Goal: Find specific fact: Find specific fact

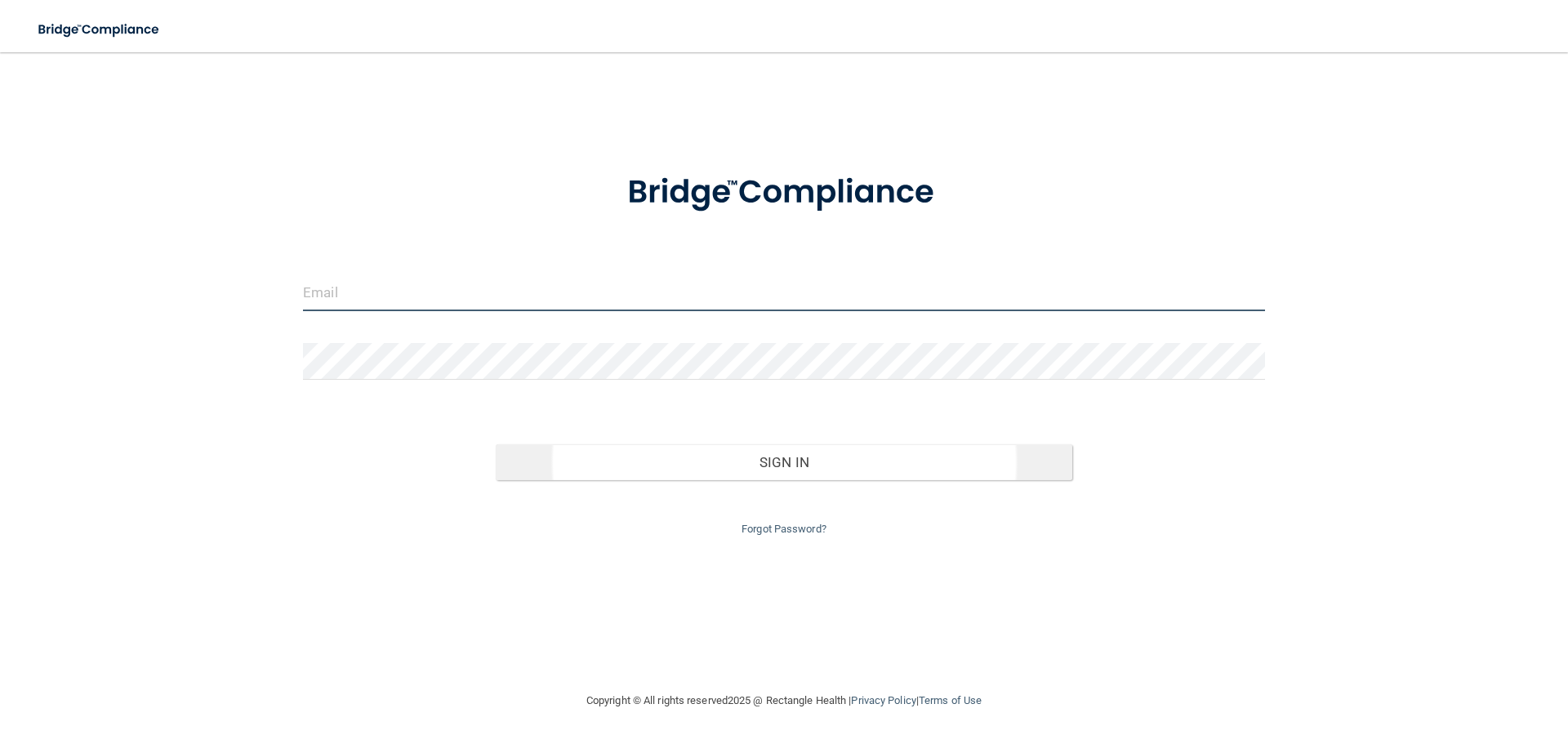
type input "[EMAIL_ADDRESS][DOMAIN_NAME]"
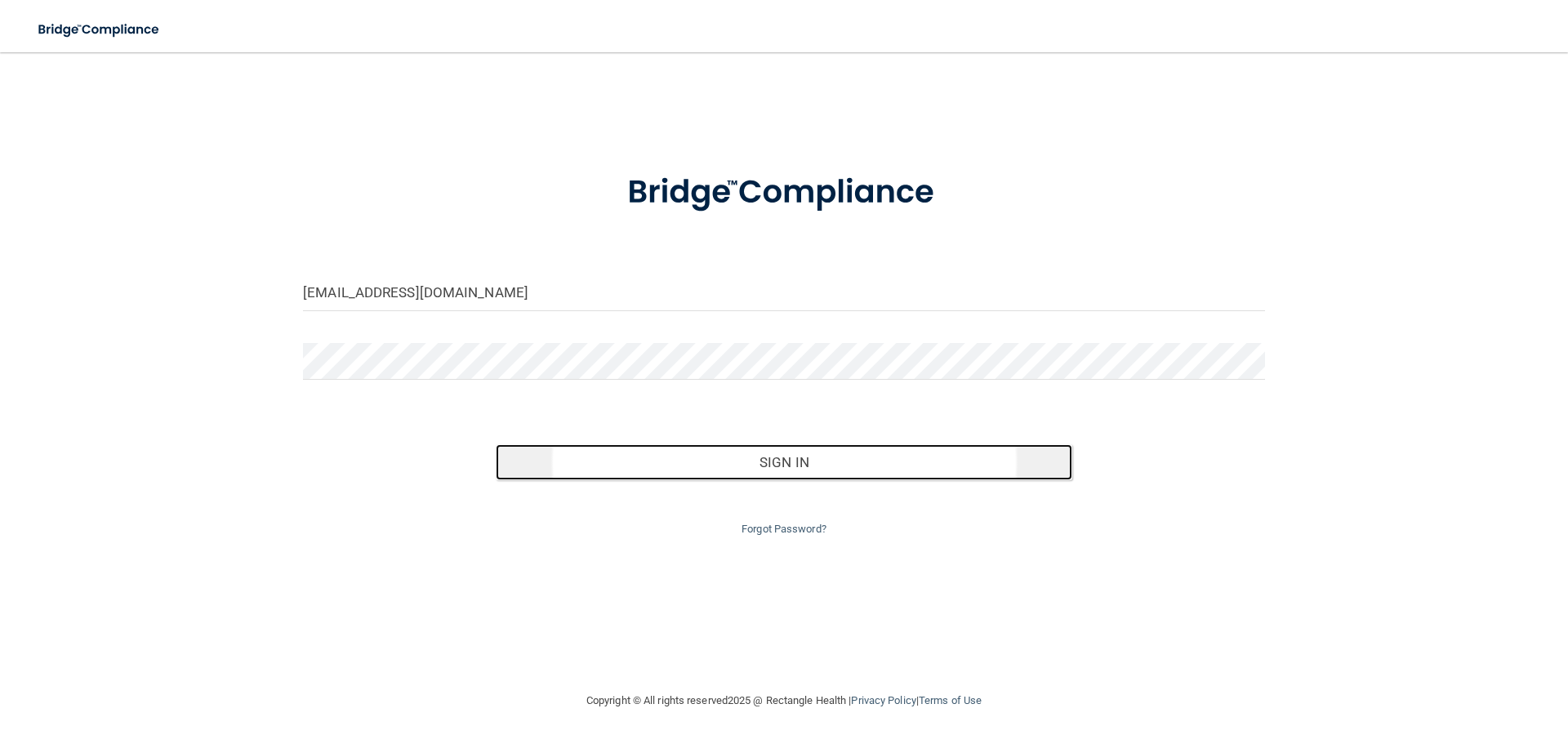
click at [899, 459] on button "Sign In" at bounding box center [784, 462] width 577 height 36
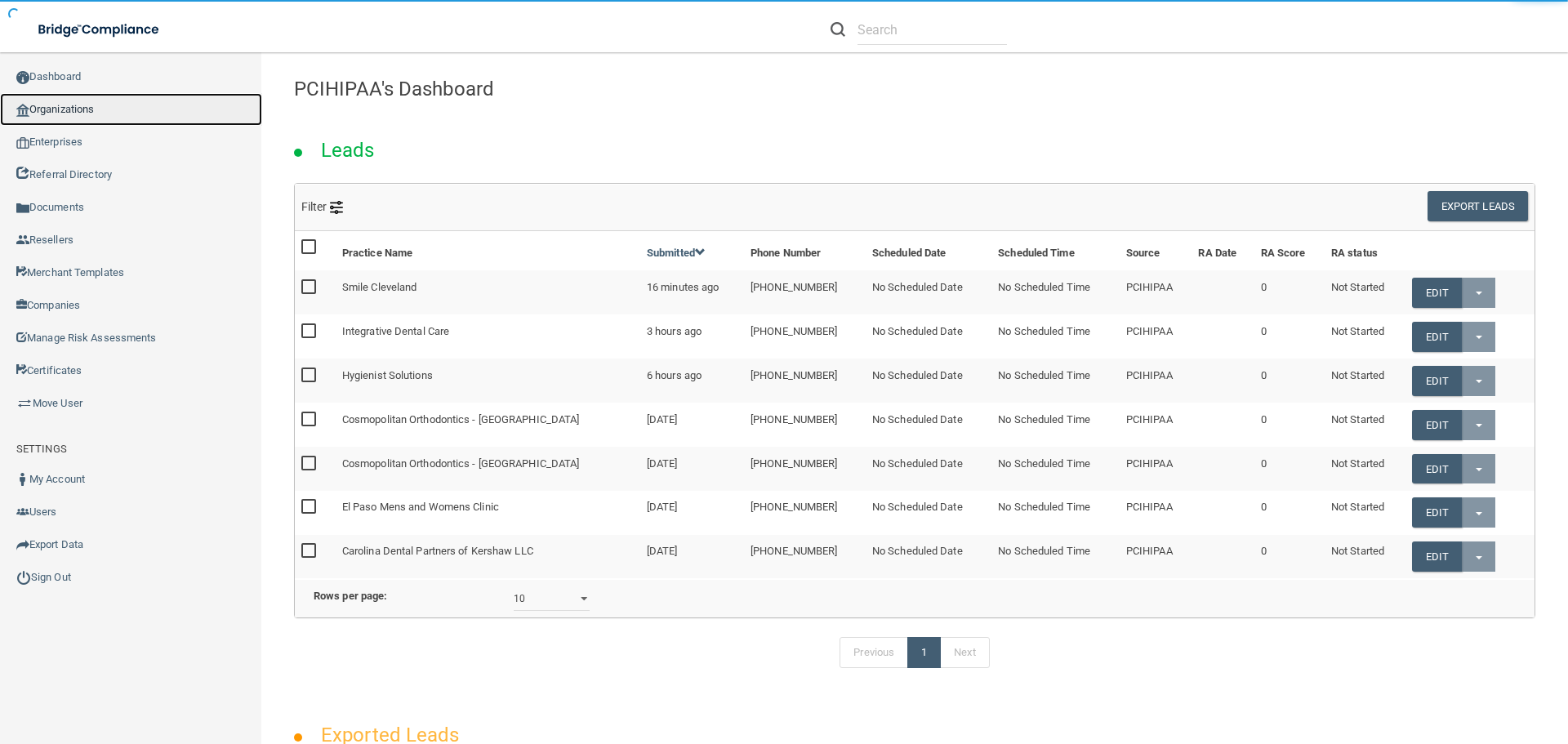
click at [81, 112] on link "Organizations" at bounding box center [131, 109] width 262 height 33
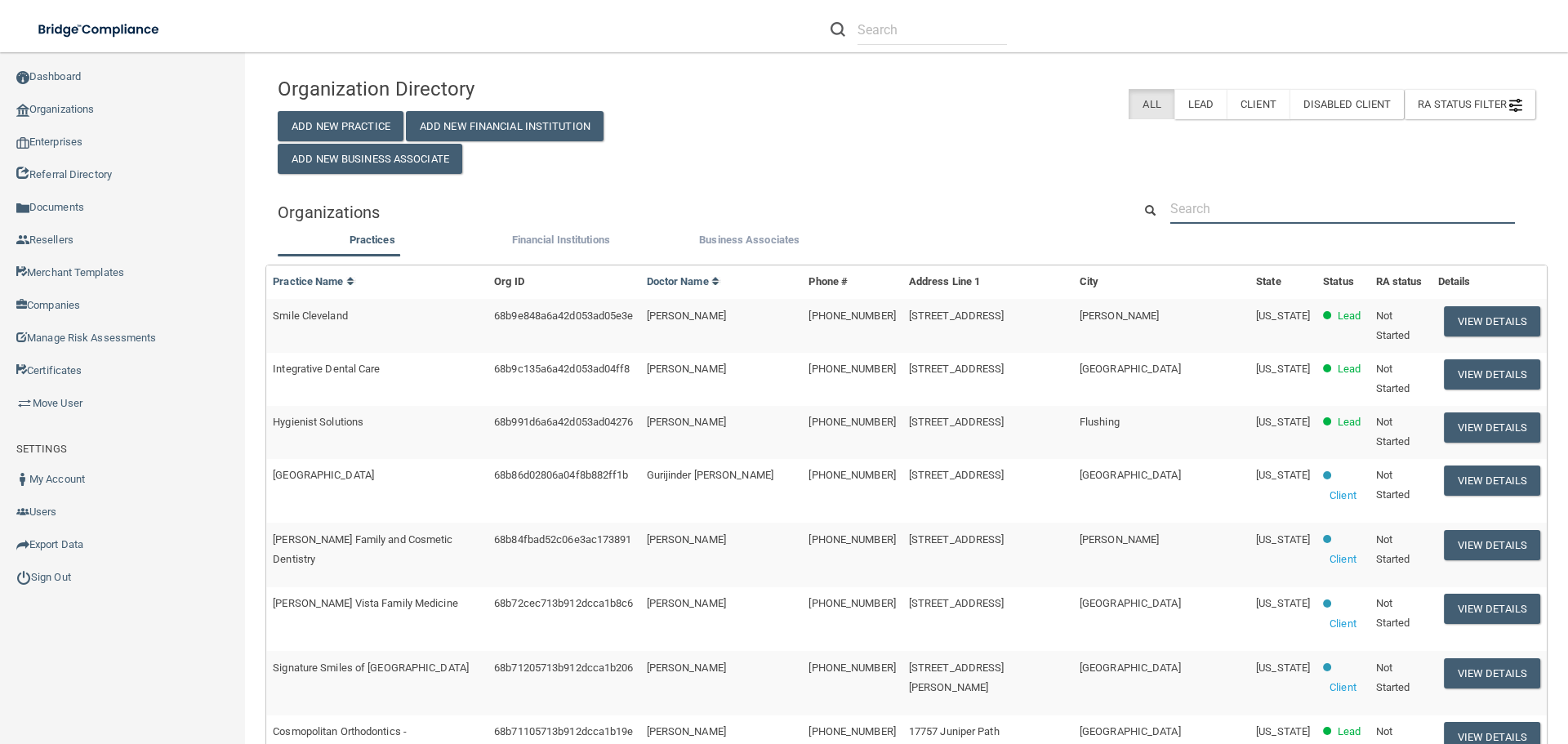
click at [1232, 207] on input "text" at bounding box center [1342, 209] width 345 height 30
paste input "[PHONE_NUMBER]"
type input "[PHONE_NUMBER]"
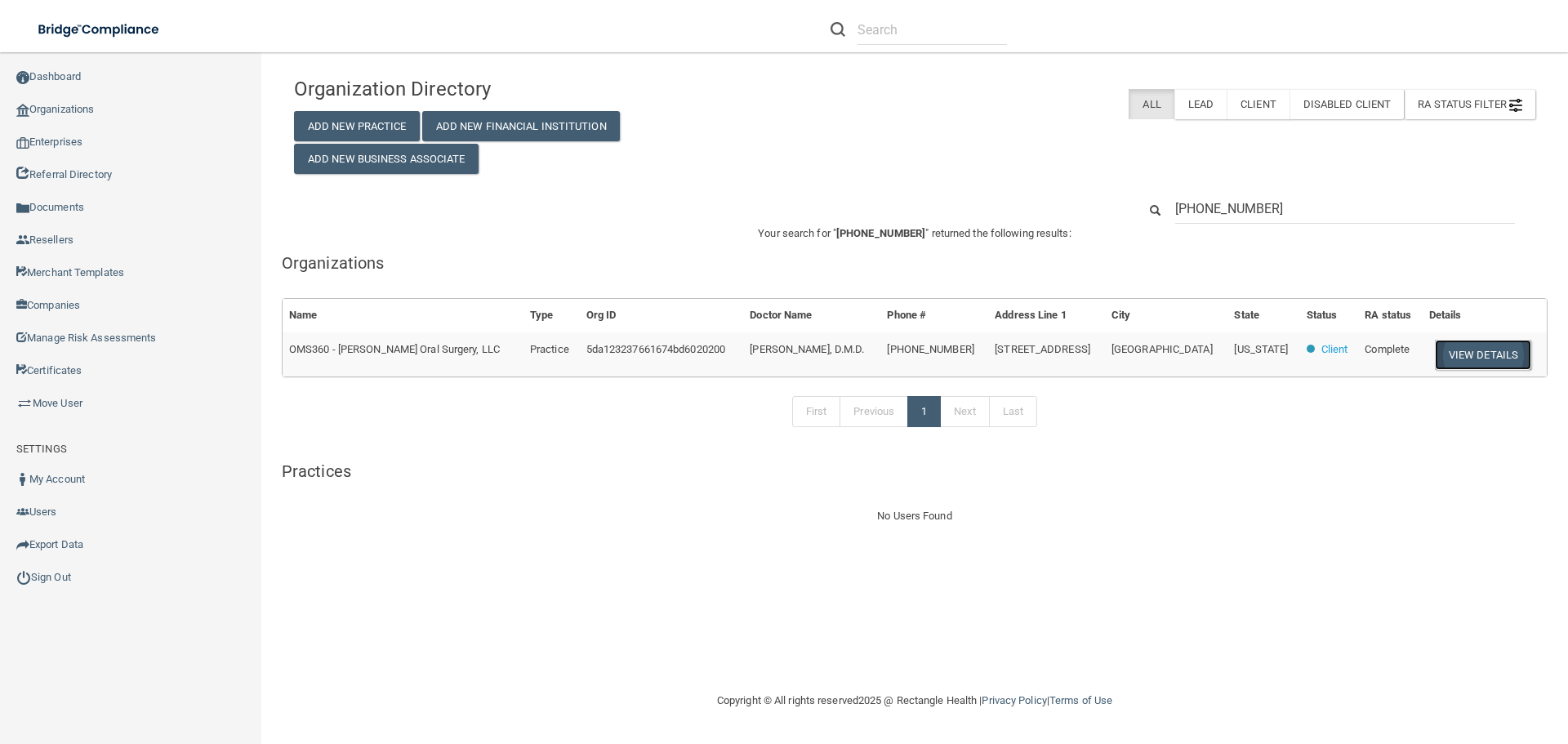
click at [1455, 360] on button "View Details" at bounding box center [1483, 355] width 97 height 30
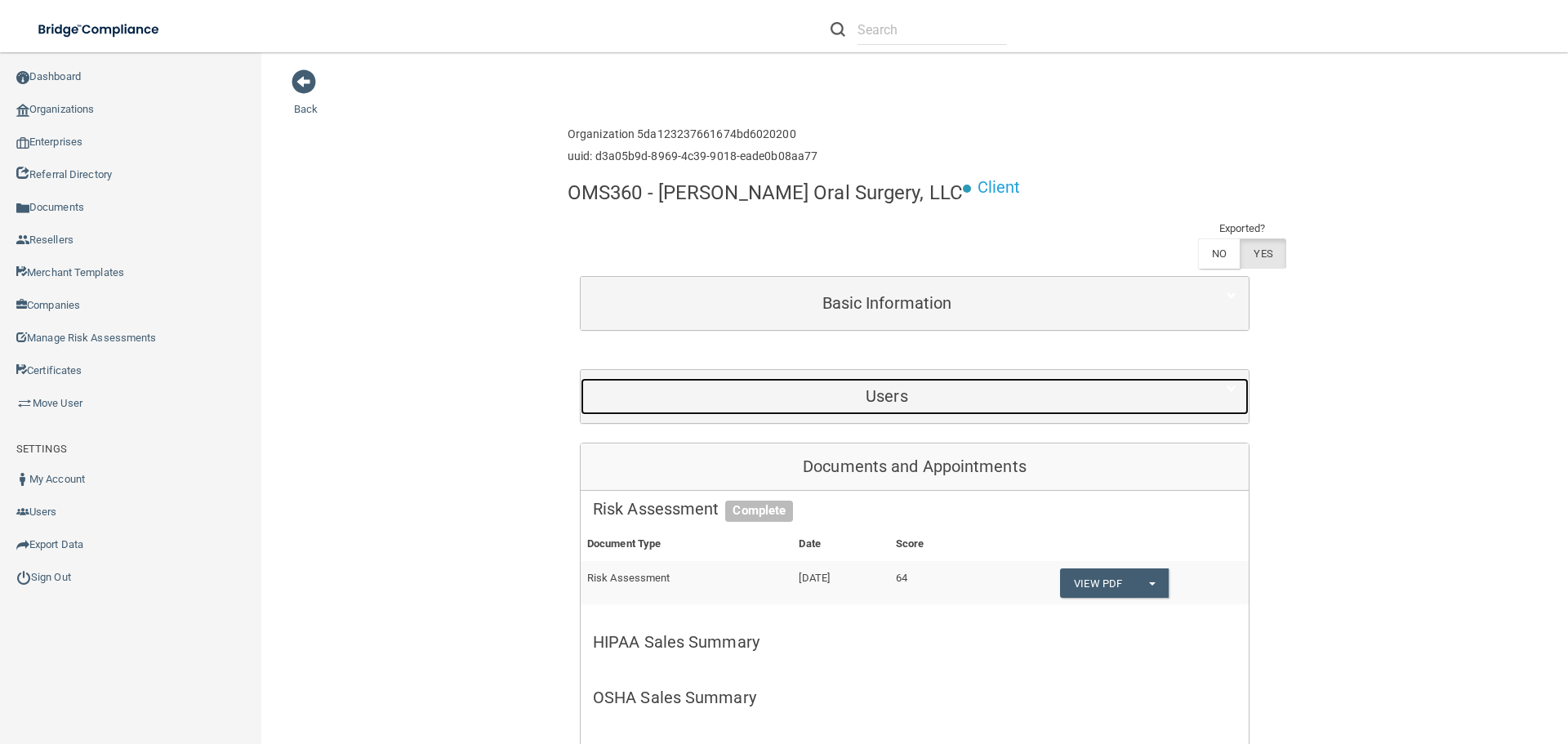
click at [882, 400] on h5 "Users" at bounding box center [887, 395] width 588 height 18
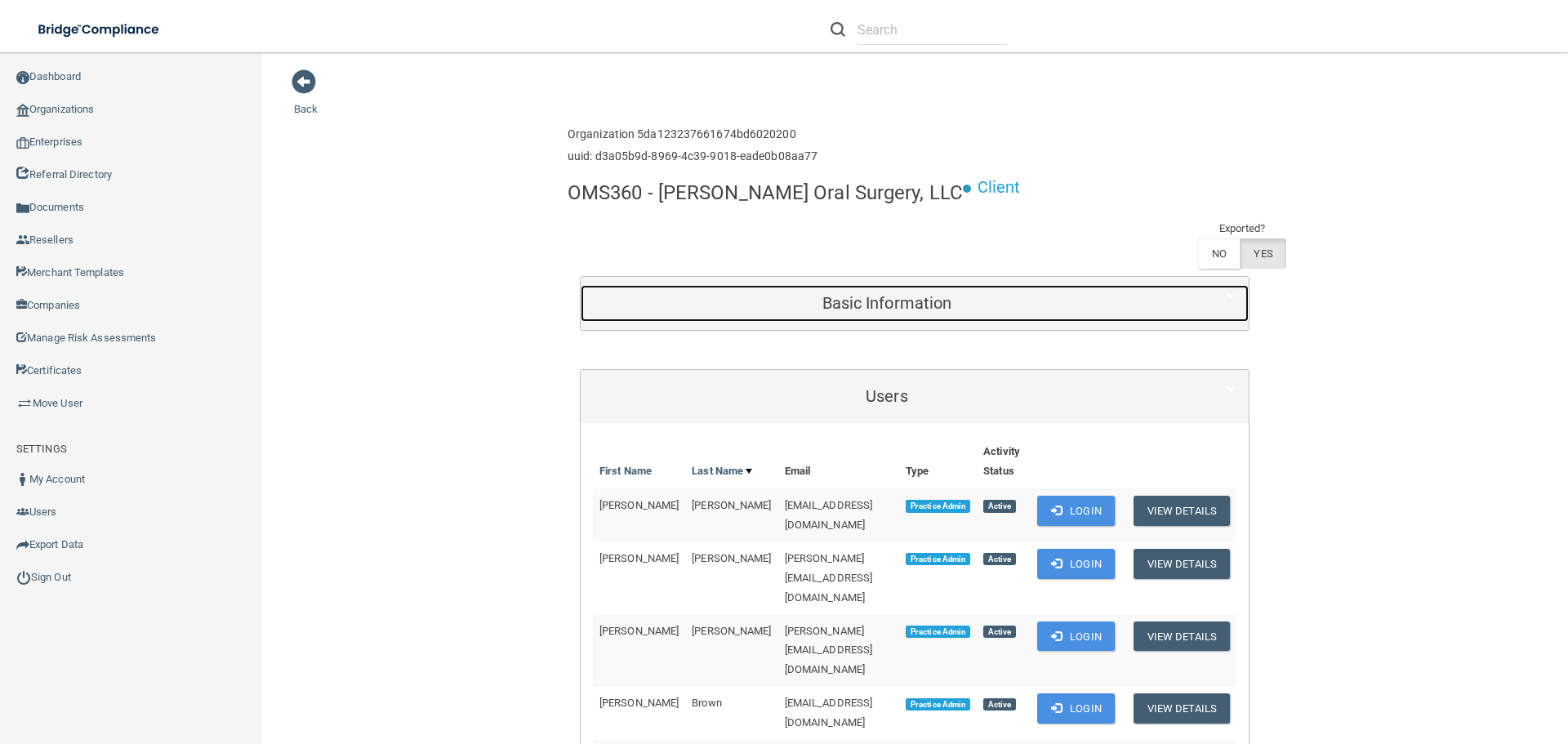
click at [879, 305] on h5 "Basic Information" at bounding box center [887, 302] width 588 height 18
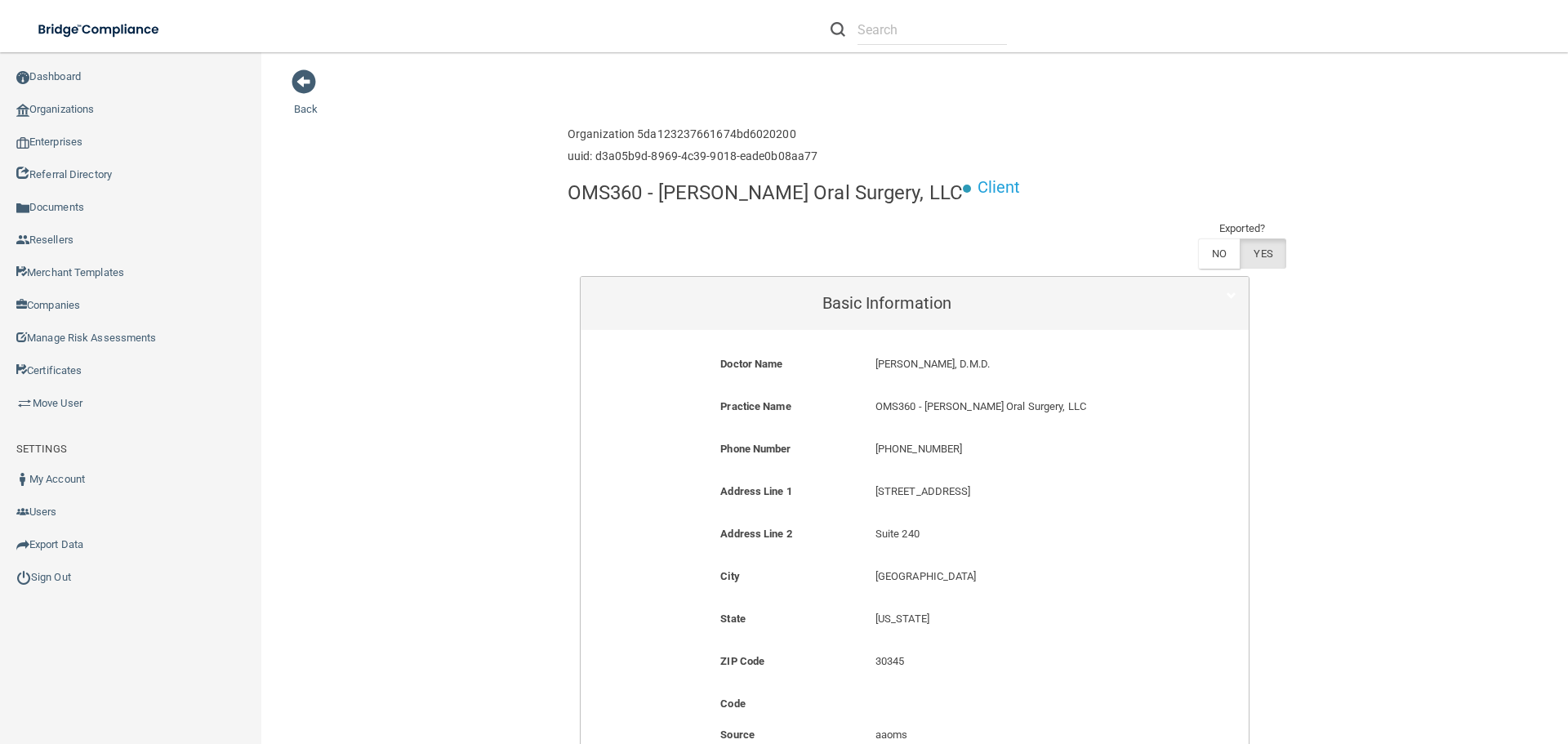
drag, startPoint x: 989, startPoint y: 366, endPoint x: 867, endPoint y: 369, distance: 122.0
click at [867, 369] on div "[PERSON_NAME], D.M.D. [PERSON_NAME], D.M.D." at bounding box center [1017, 369] width 309 height 30
copy p "[PERSON_NAME], D.M.D"
click at [68, 579] on link "Sign Out" at bounding box center [131, 577] width 262 height 33
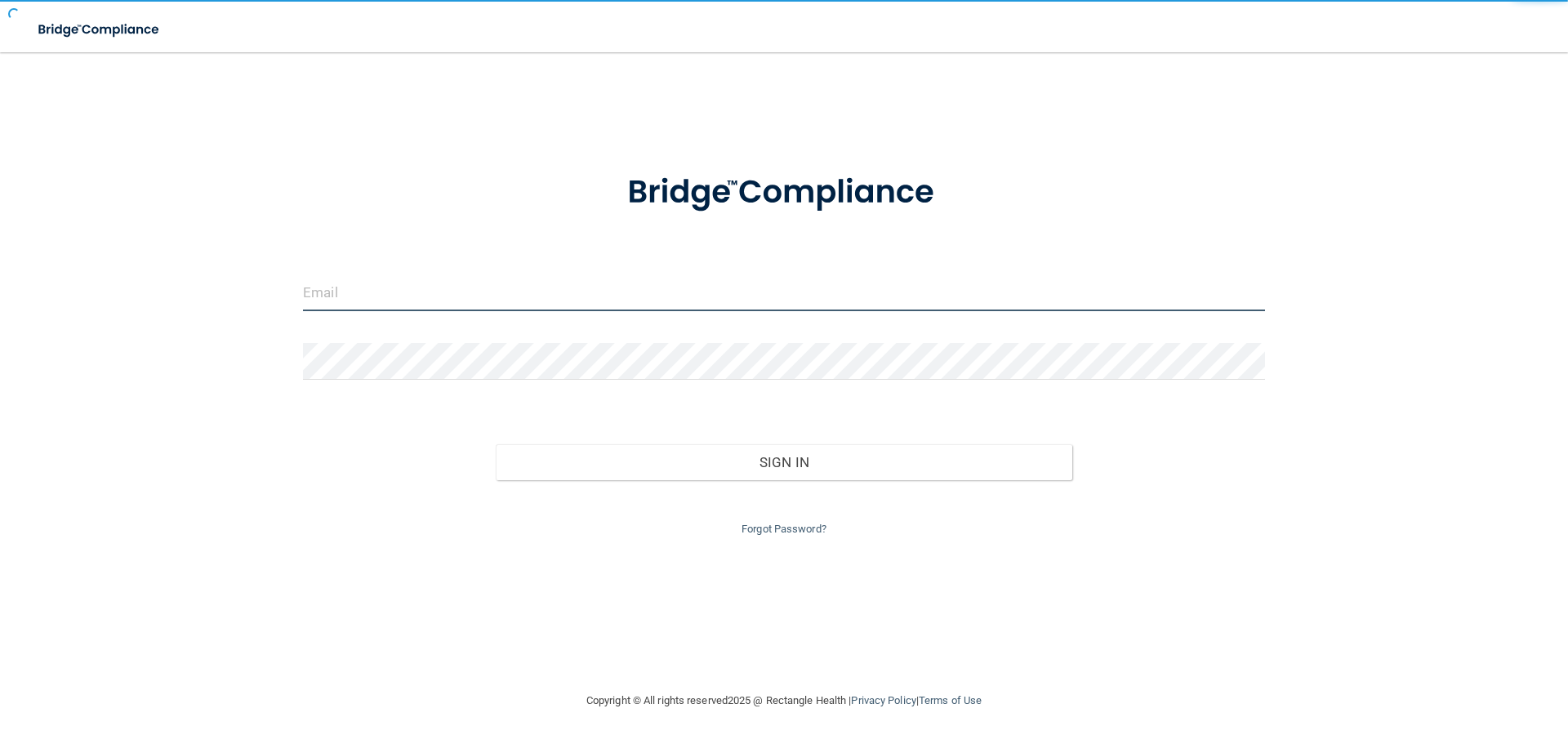
type input "[EMAIL_ADDRESS][DOMAIN_NAME]"
